Goal: Task Accomplishment & Management: Complete application form

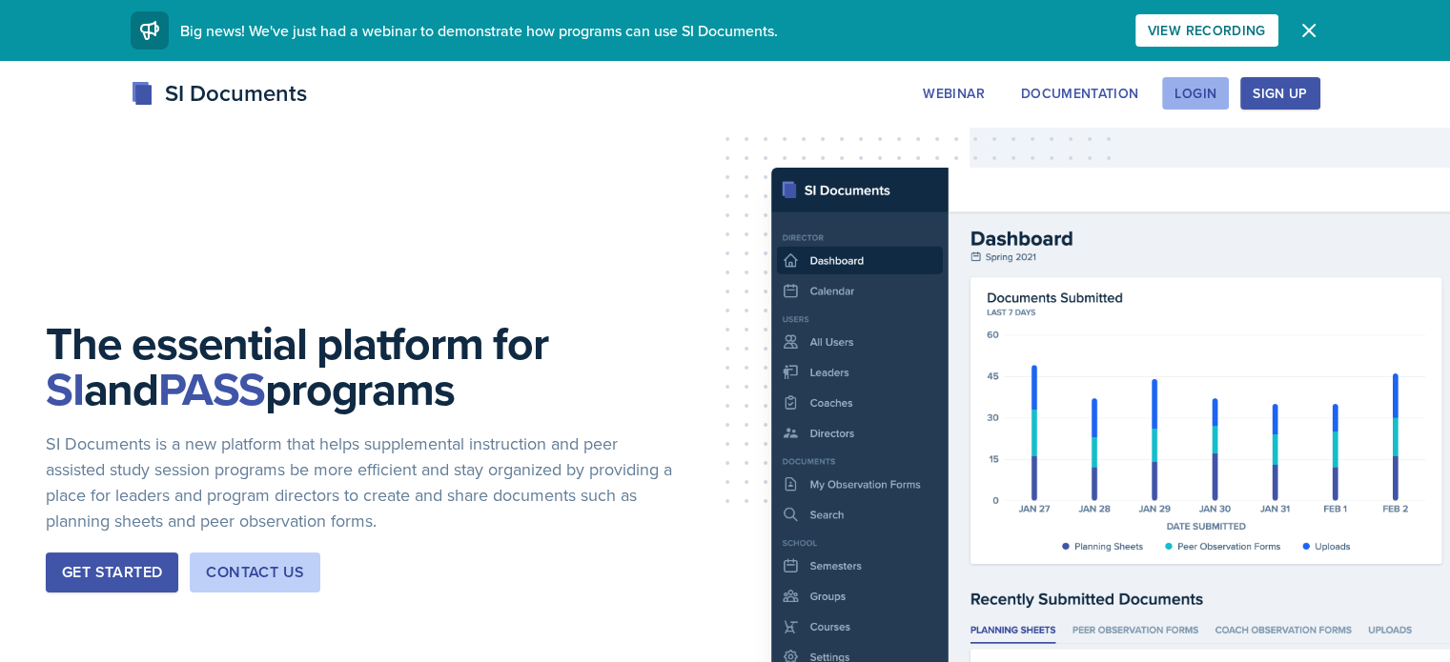
click at [1216, 98] on div "Login" at bounding box center [1195, 93] width 42 height 15
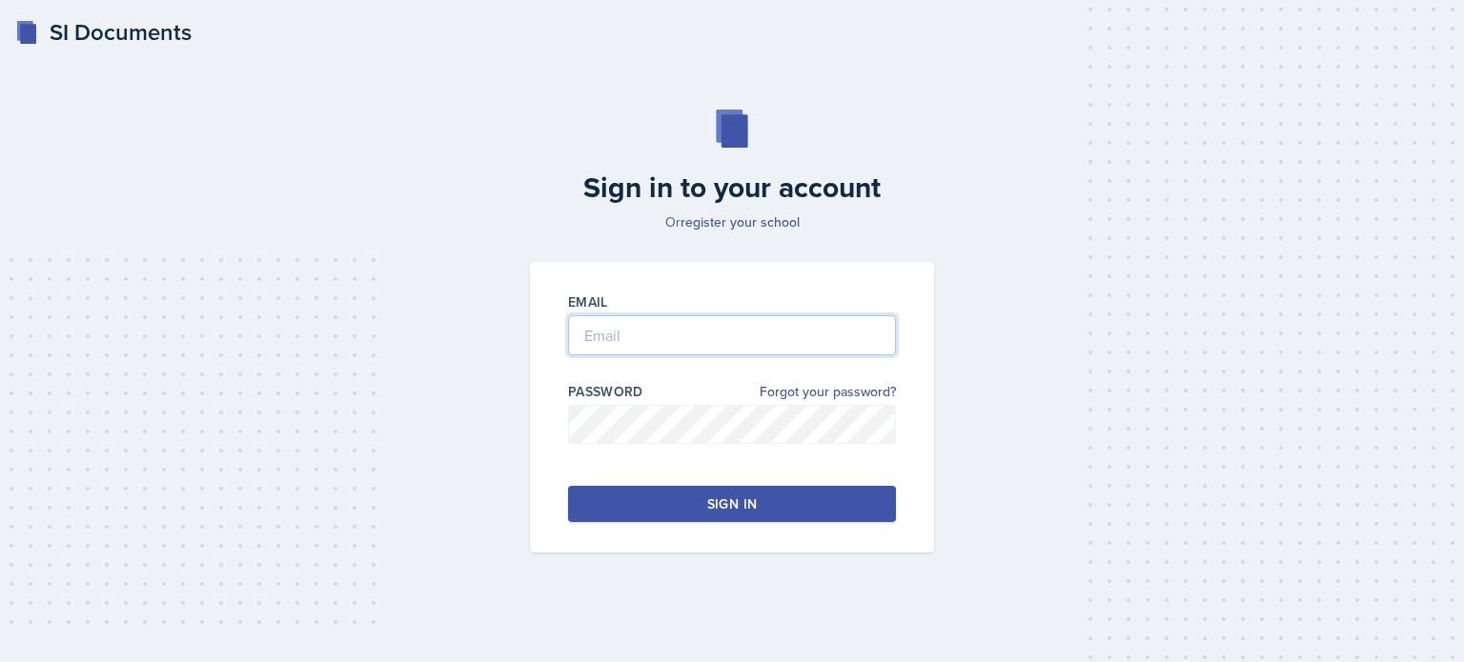
type input "[EMAIL_ADDRESS][DOMAIN_NAME]"
click at [674, 509] on button "Sign in" at bounding box center [732, 504] width 328 height 36
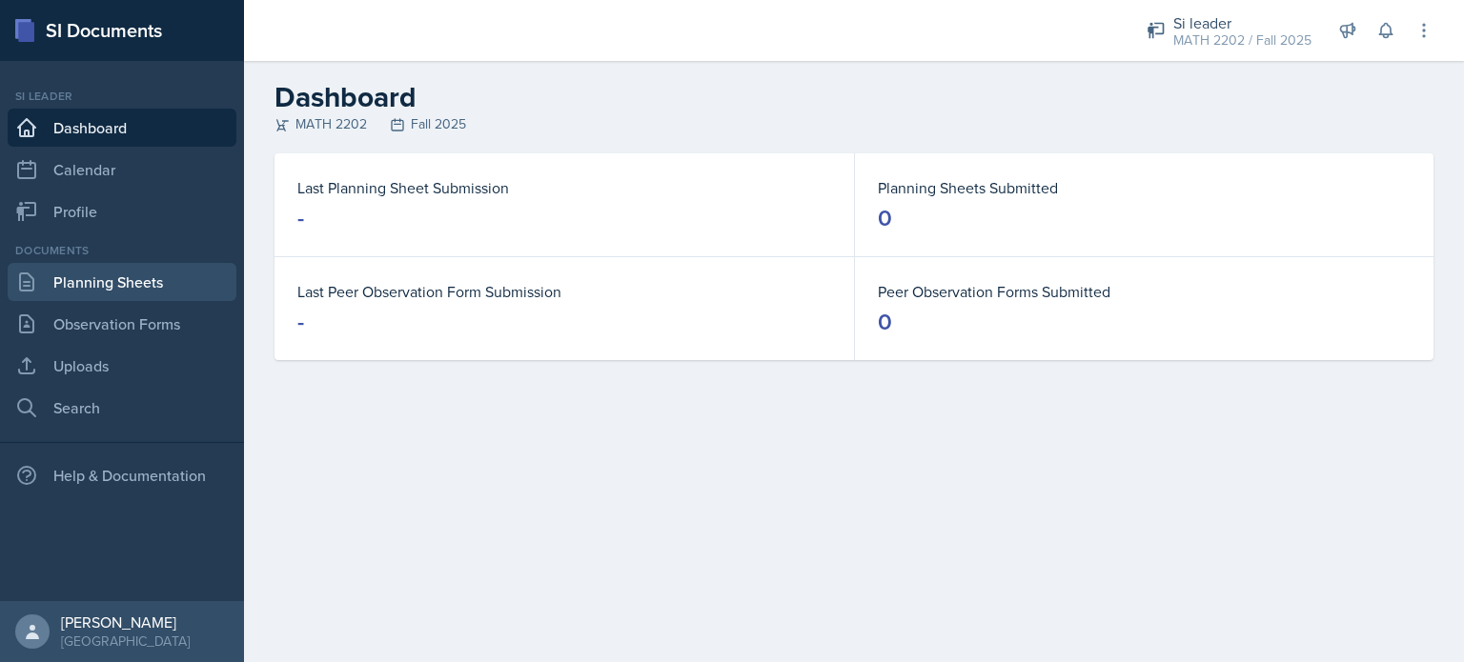
click at [122, 280] on link "Planning Sheets" at bounding box center [122, 282] width 229 height 38
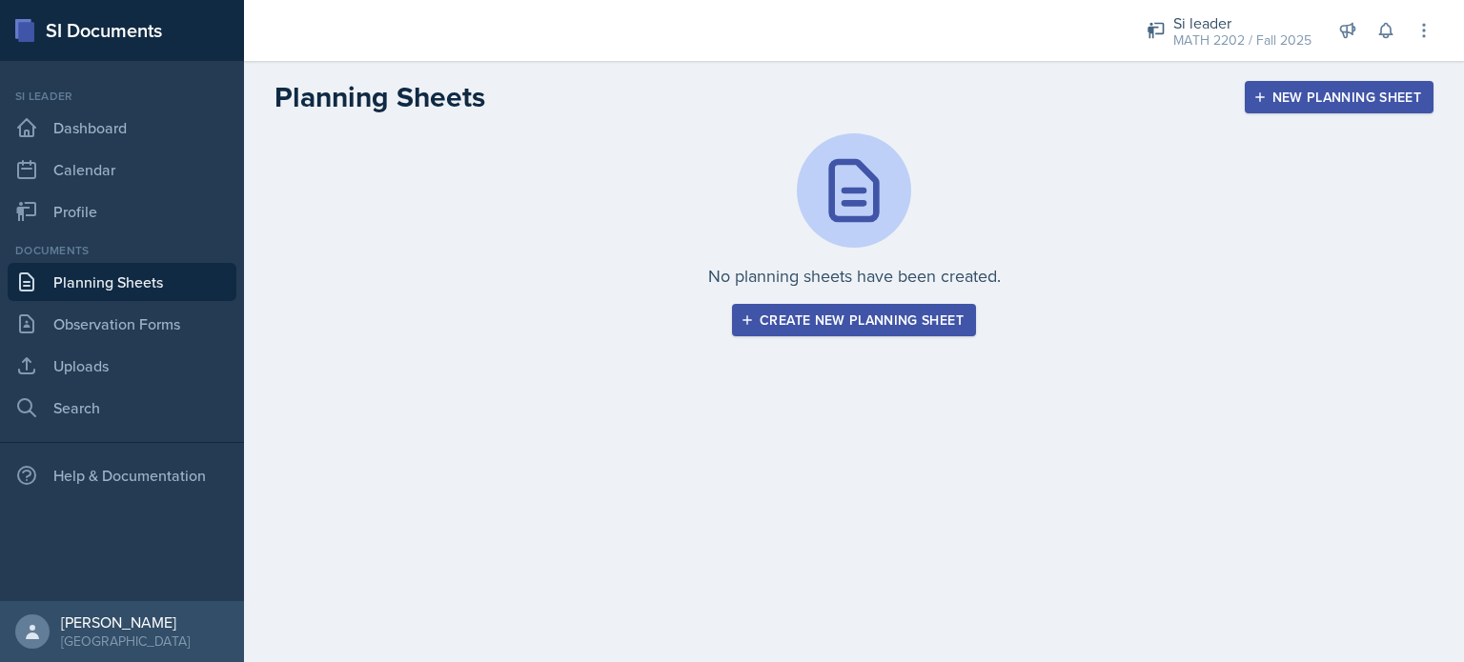
click at [854, 319] on div "Create new planning sheet" at bounding box center [853, 320] width 219 height 15
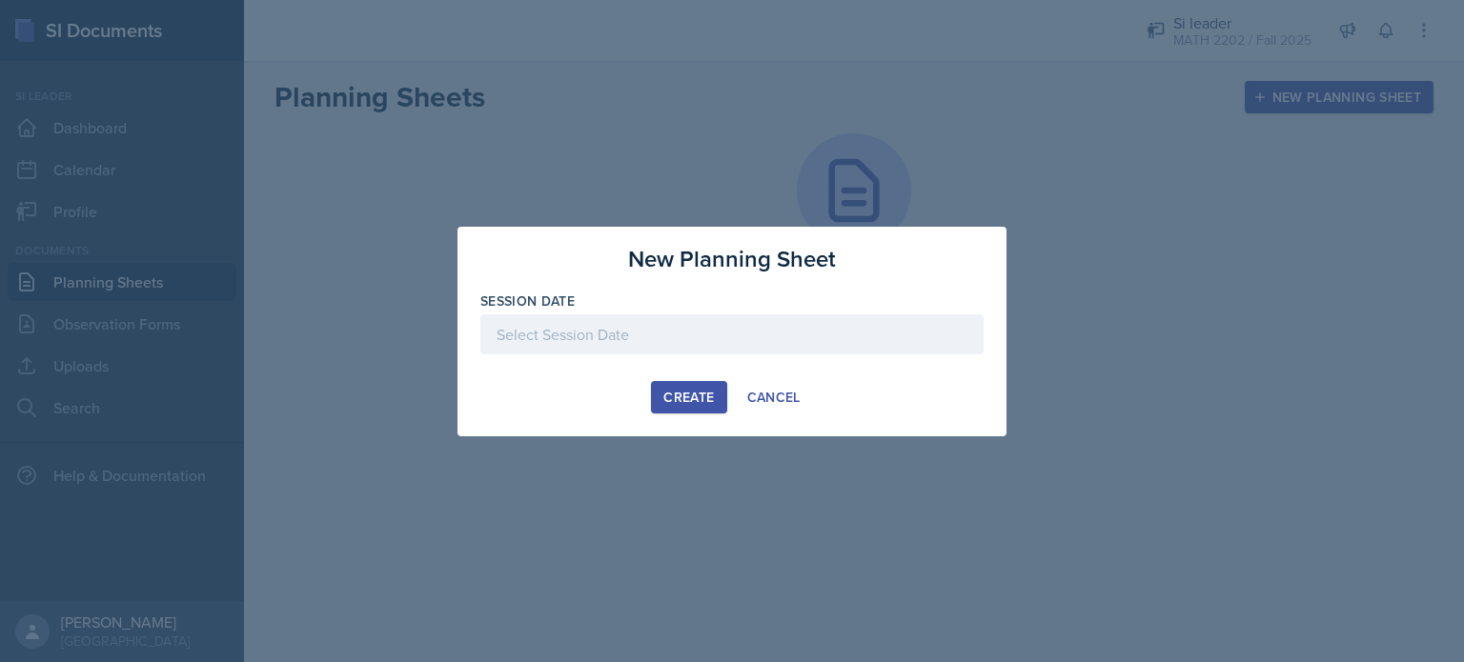
click at [812, 342] on div at bounding box center [731, 335] width 503 height 40
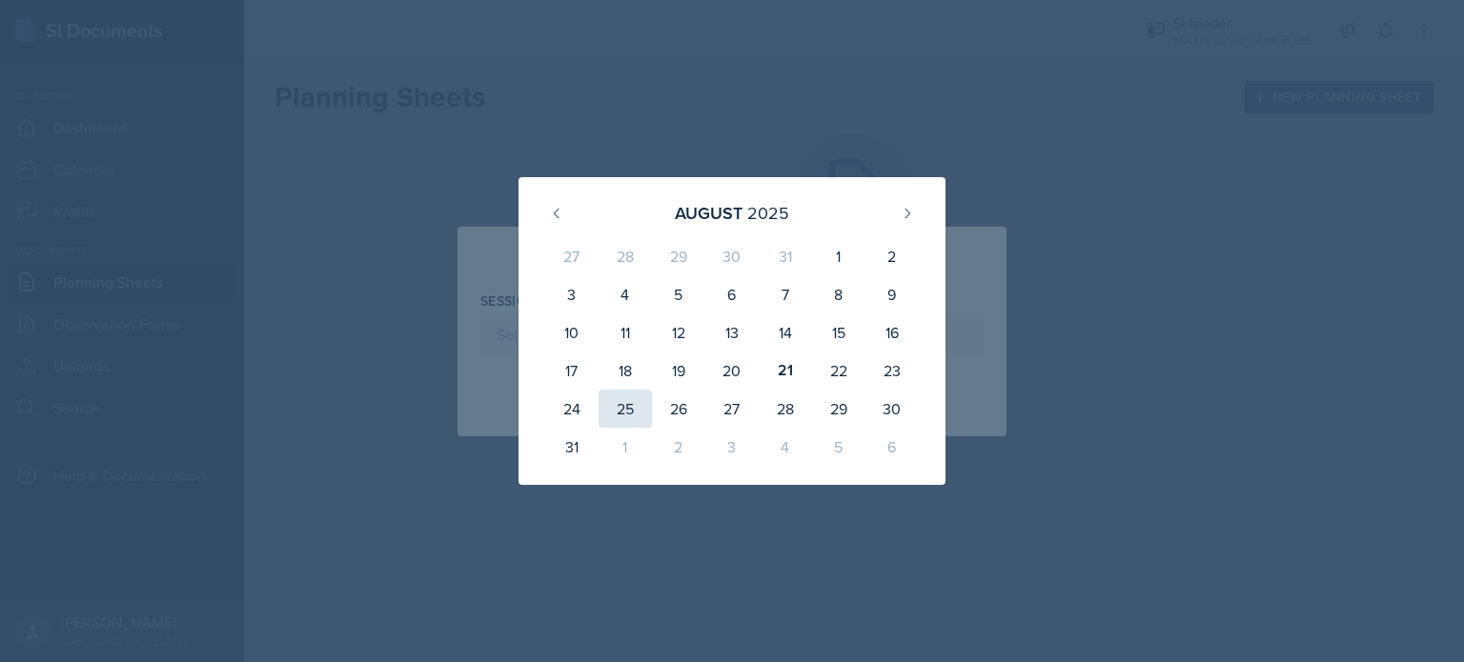
click at [634, 416] on div "25" at bounding box center [625, 409] width 53 height 38
type input "[DATE]"
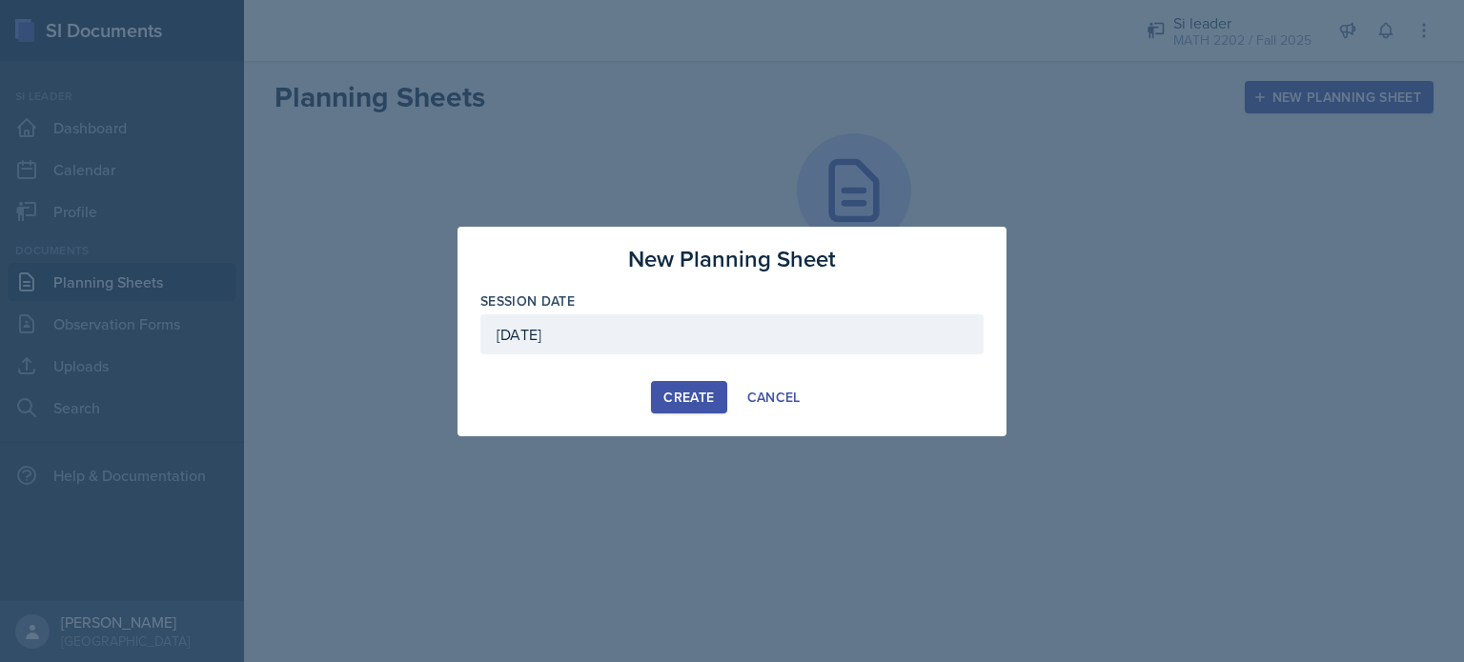
click at [675, 401] on div "Create" at bounding box center [688, 397] width 51 height 15
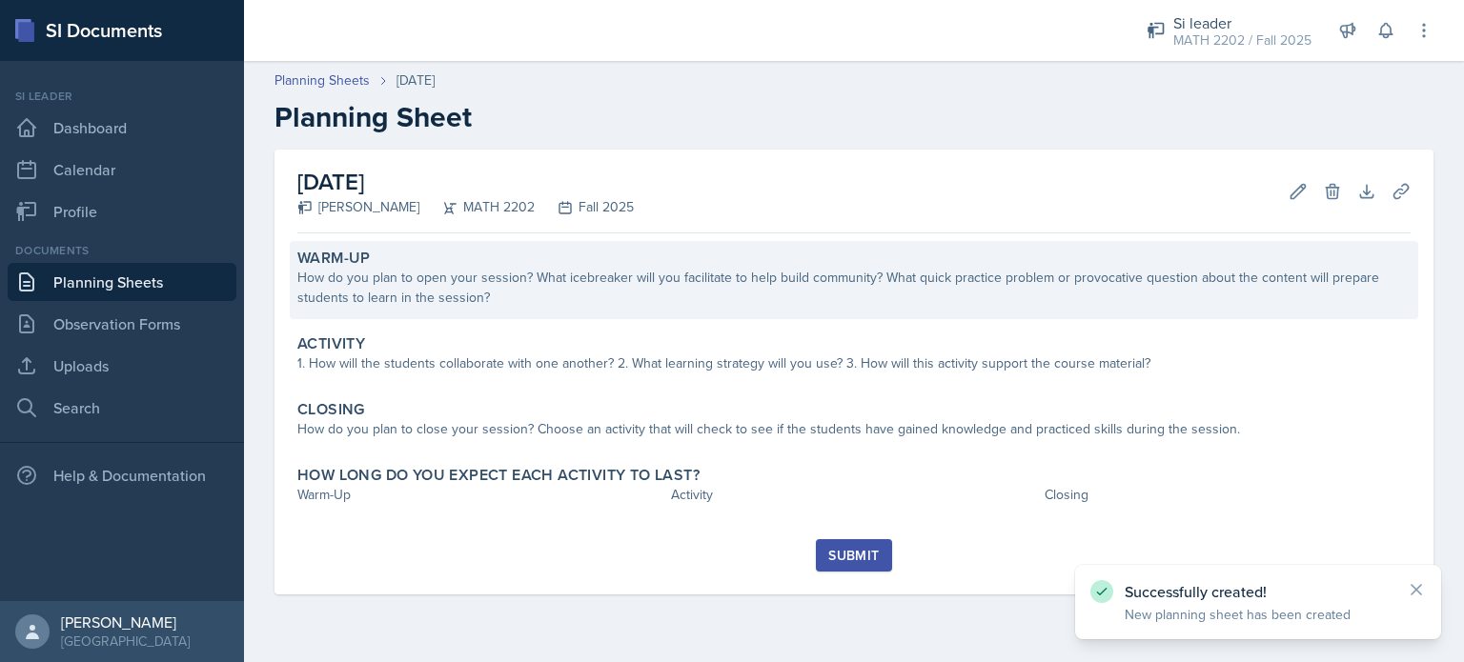
click at [545, 302] on div "How do you plan to open your session? What icebreaker will you facilitate to he…" at bounding box center [853, 288] width 1113 height 40
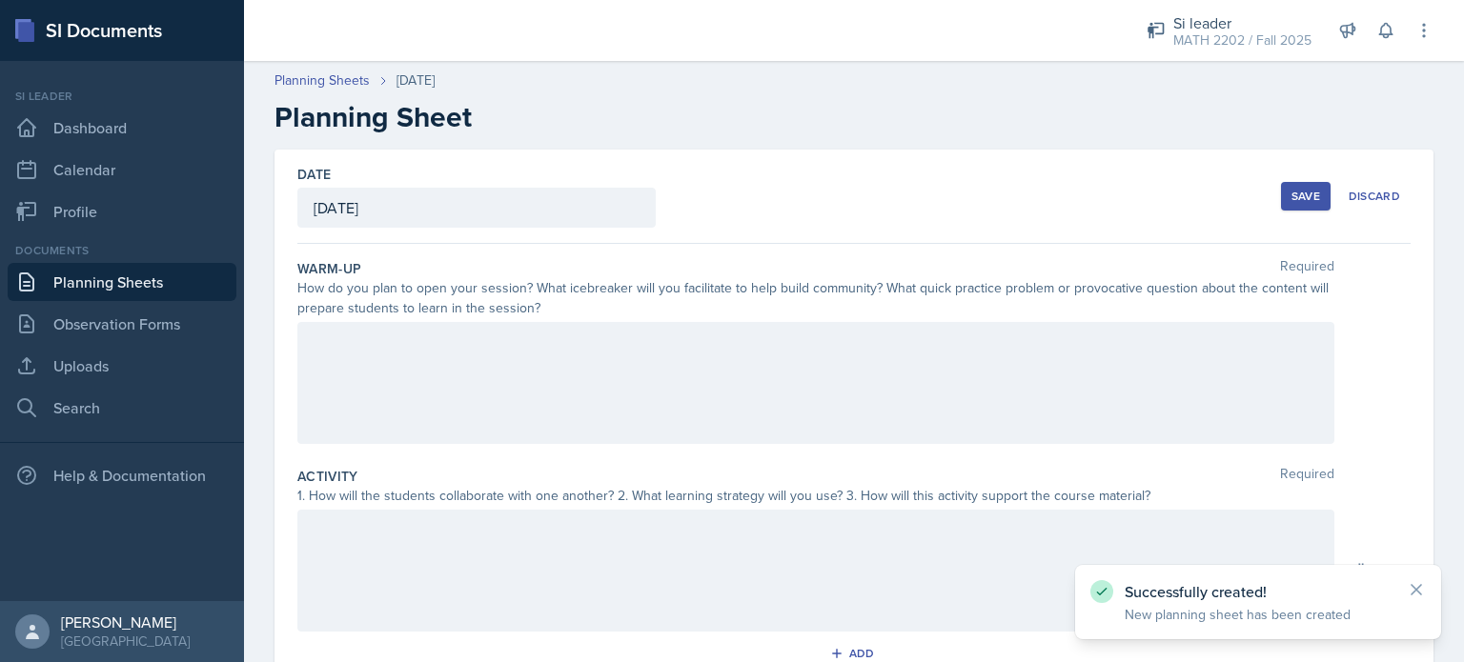
click at [541, 349] on div at bounding box center [815, 383] width 1037 height 122
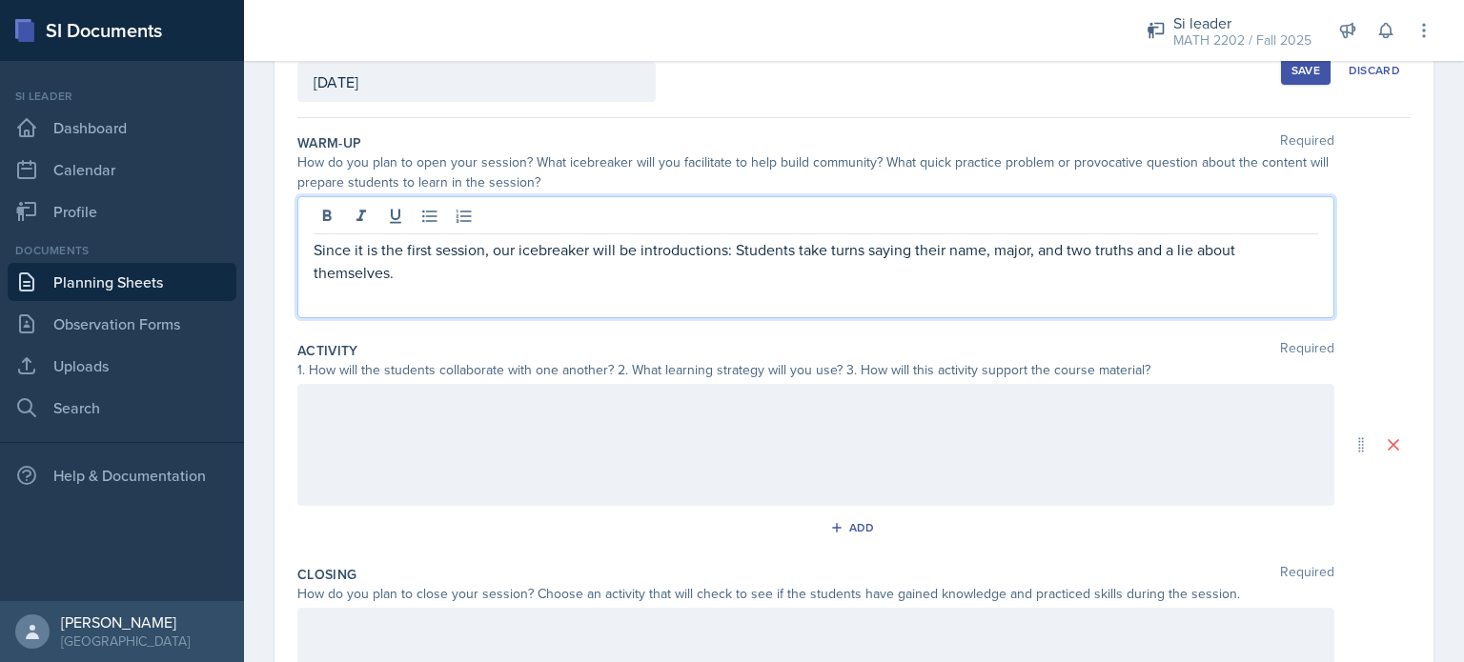
click at [544, 467] on div at bounding box center [815, 445] width 1037 height 122
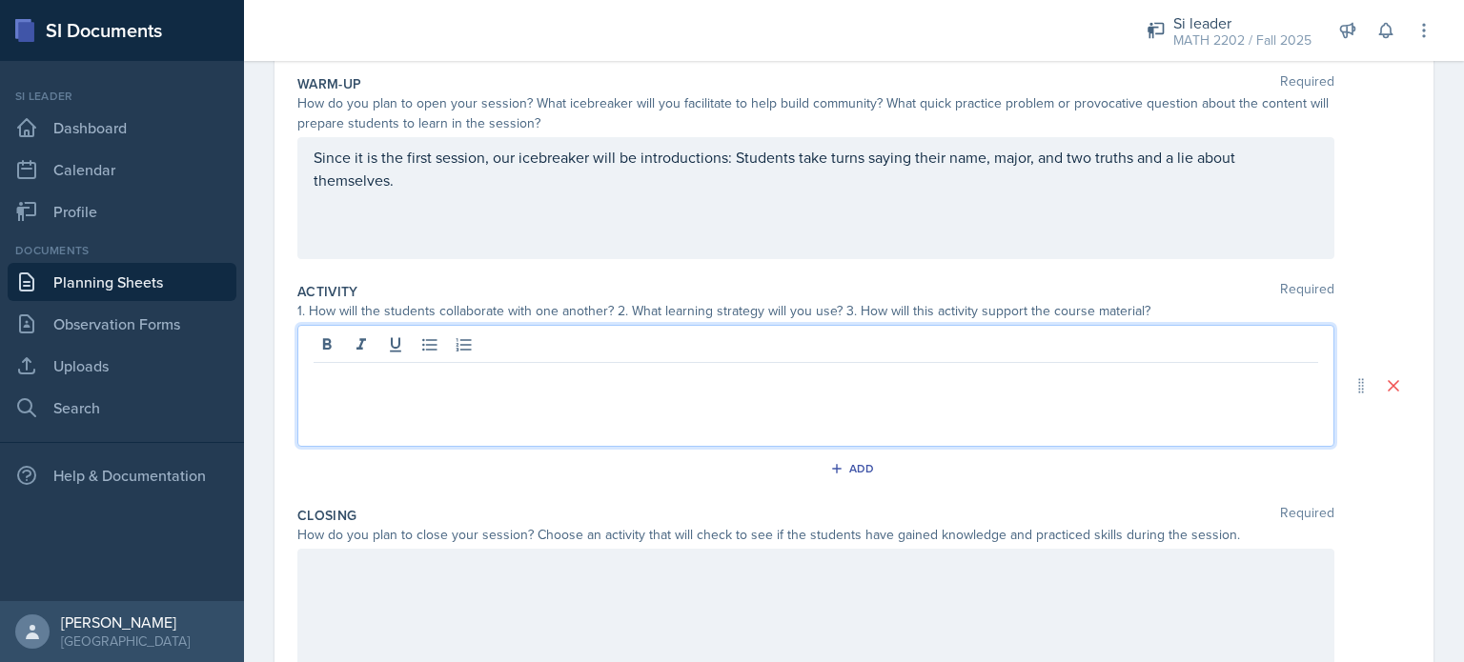
scroll to position [186, 0]
click at [477, 380] on p at bounding box center [816, 377] width 1005 height 23
click at [717, 378] on p "The main activity will be a review of basic integrals reviewed at the end of ca…" at bounding box center [816, 377] width 1005 height 23
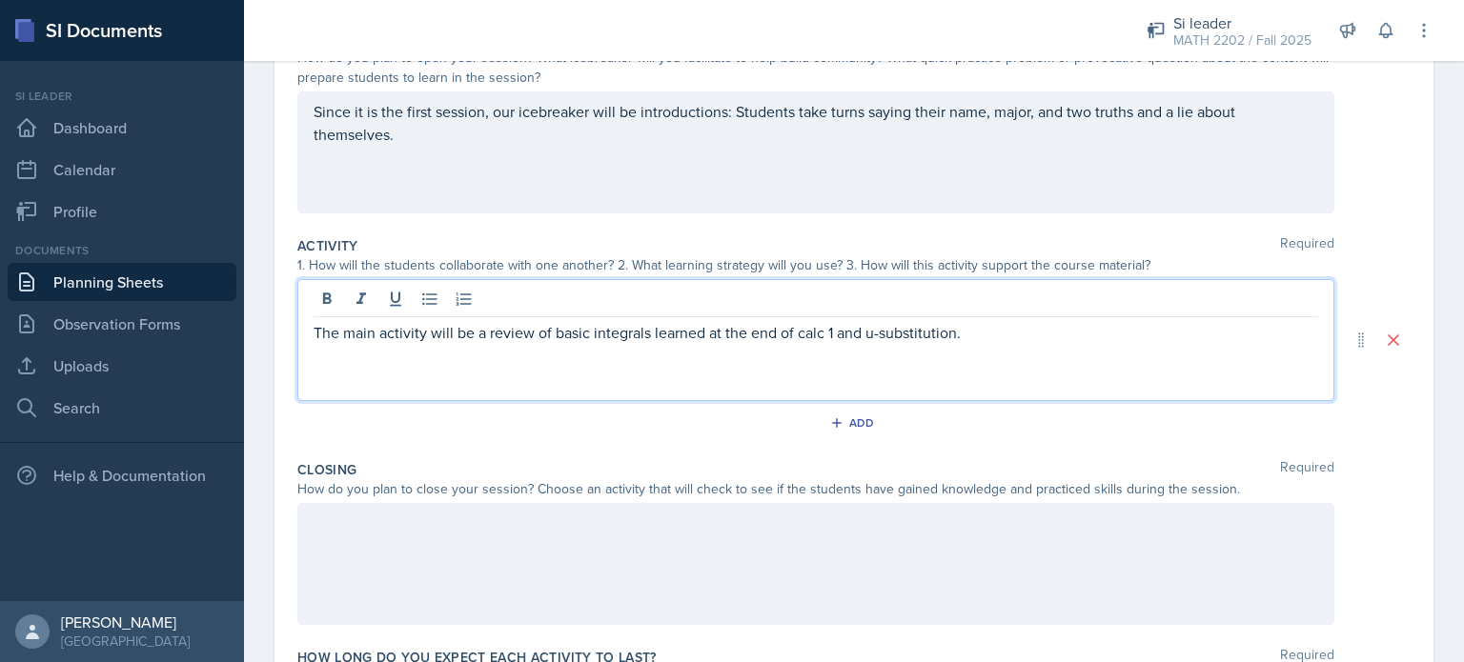
scroll to position [232, 0]
click at [1240, 338] on p "The main activity will be a review of basic integrals learned at the end of cal…" at bounding box center [816, 343] width 1005 height 46
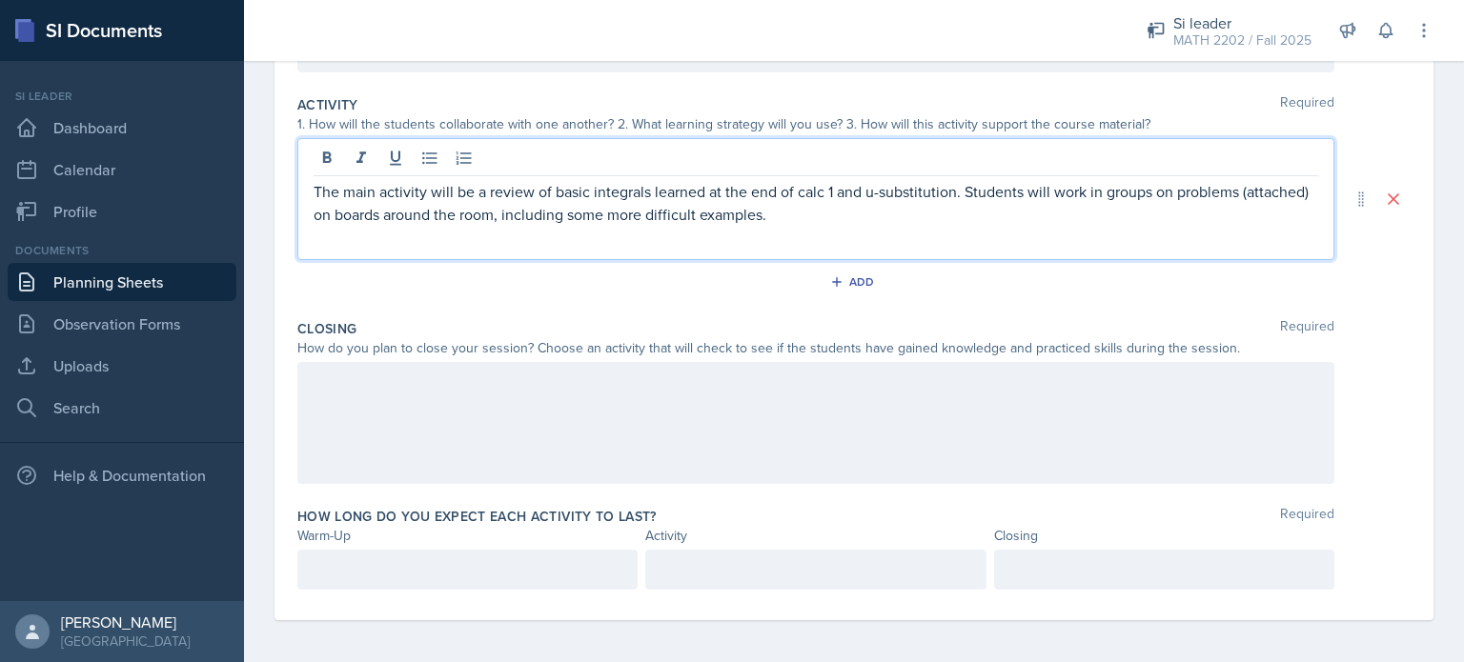
scroll to position [374, 0]
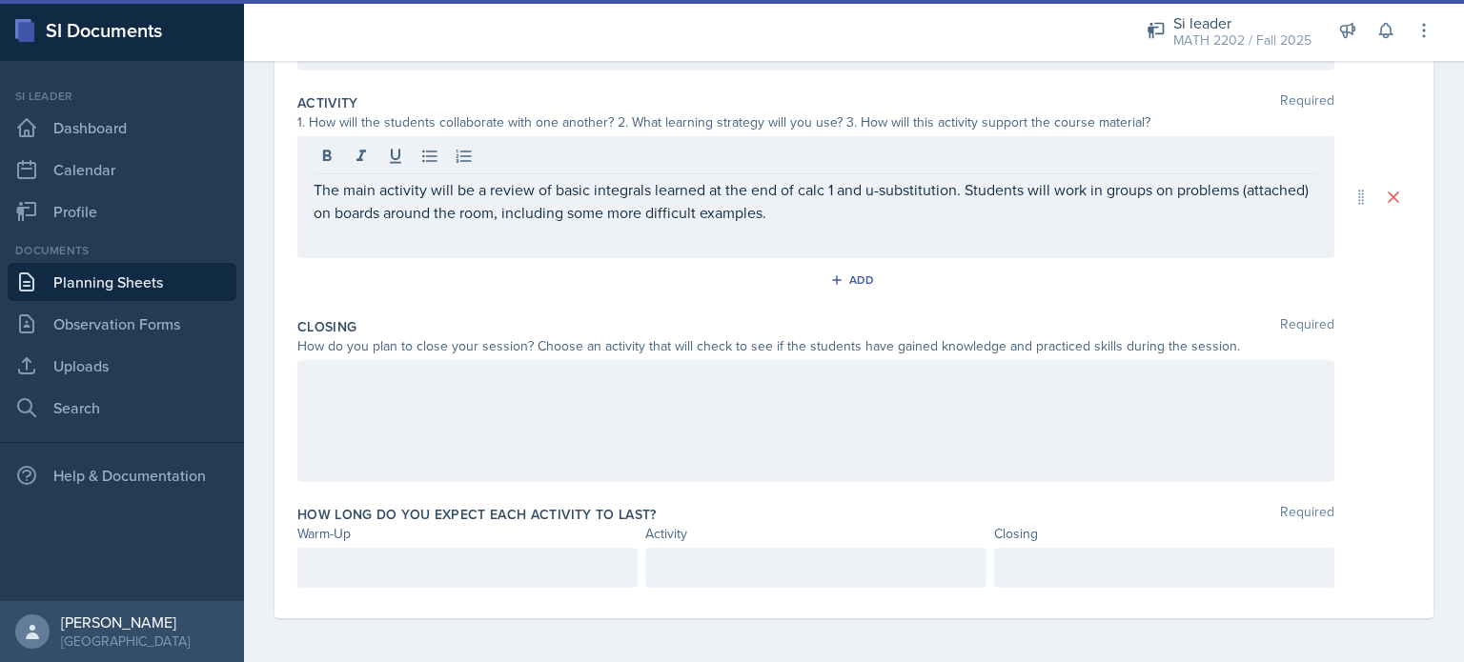
click at [531, 583] on div at bounding box center [467, 568] width 340 height 40
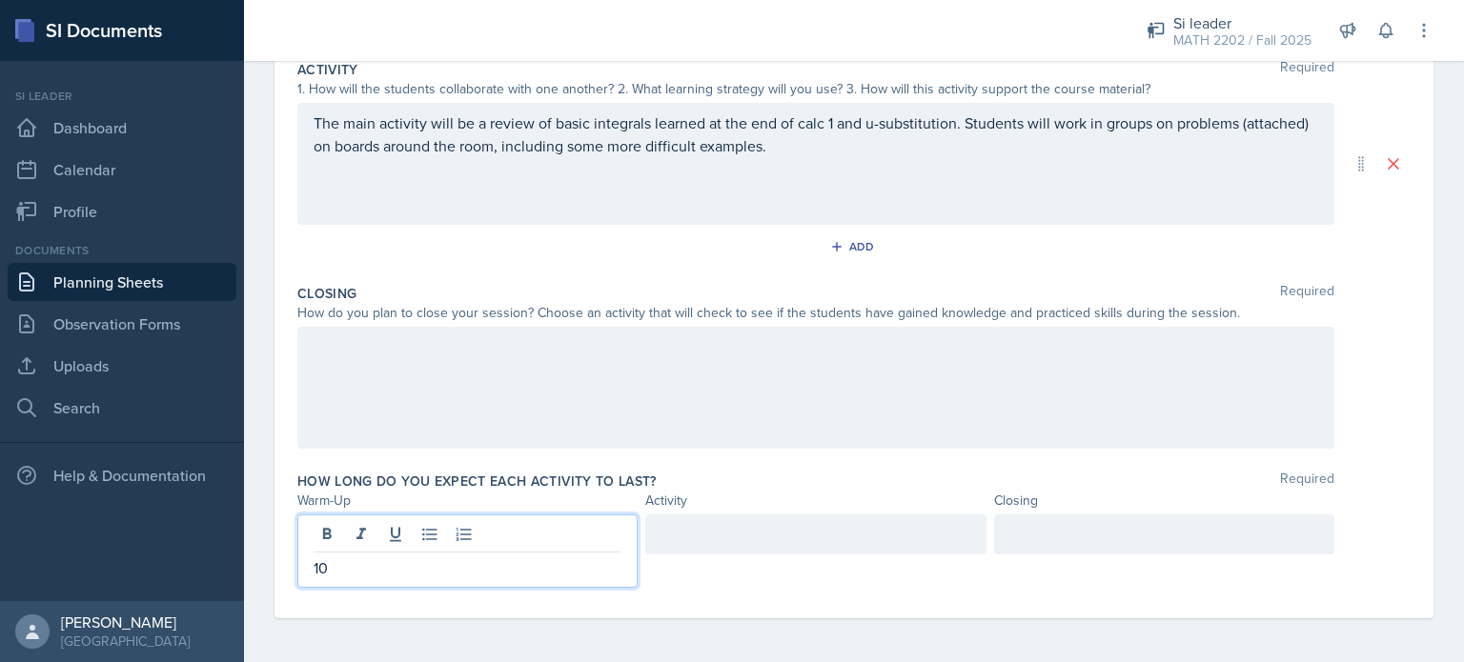
click at [778, 527] on div at bounding box center [815, 535] width 340 height 40
click at [502, 529] on div "10" at bounding box center [467, 551] width 340 height 73
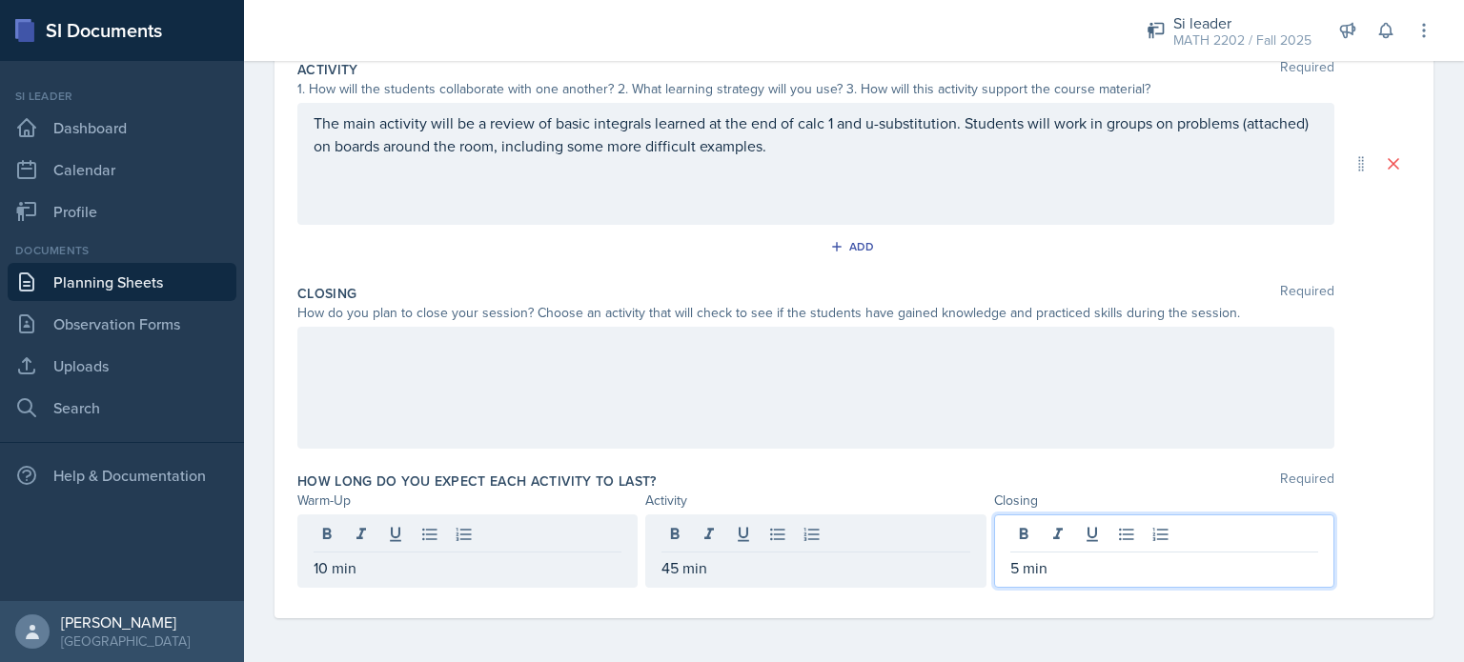
click at [375, 354] on div at bounding box center [815, 388] width 1037 height 122
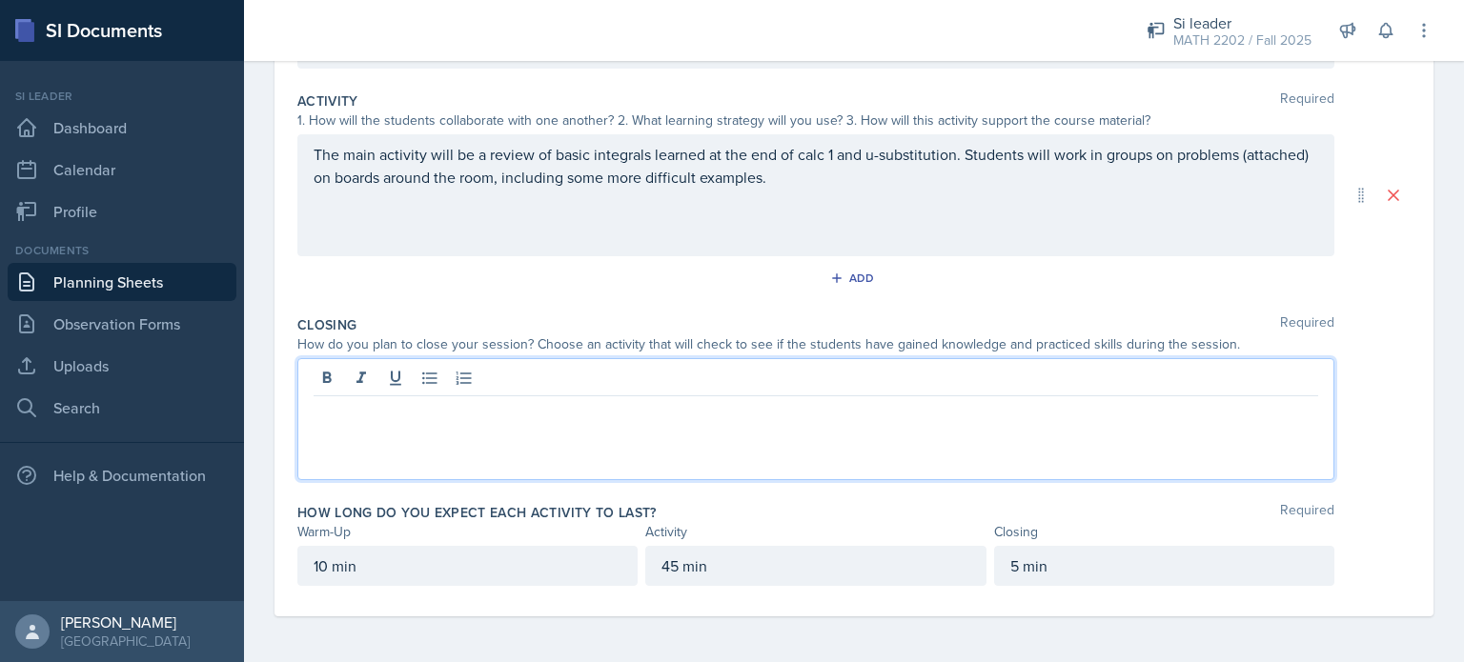
scroll to position [374, 0]
click at [769, 422] on div "Students will work as a large group to solve one final problem." at bounding box center [815, 421] width 1037 height 122
